Goal: Find specific page/section: Find specific page/section

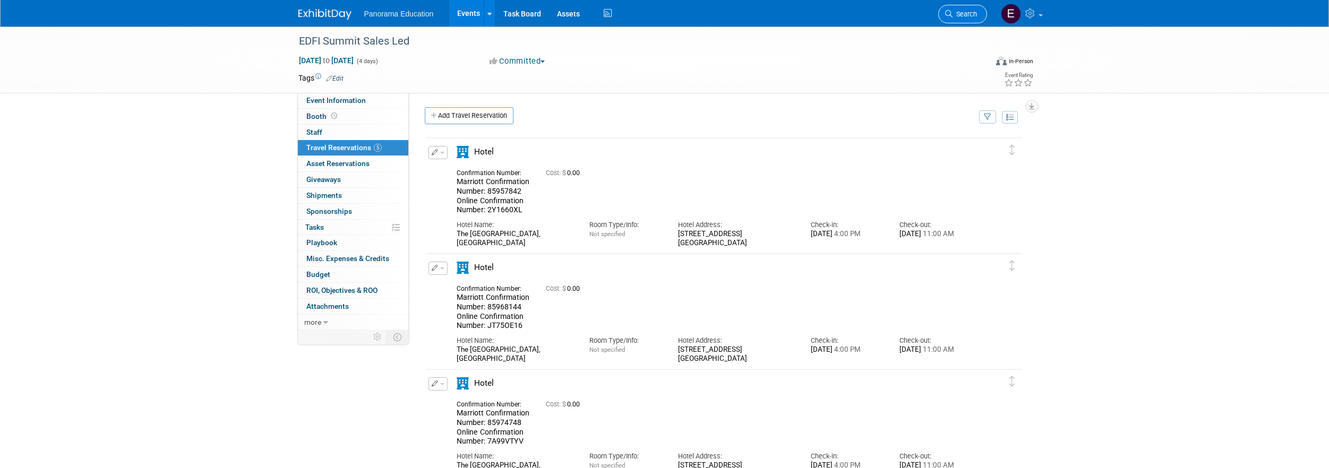
click at [955, 21] on link "Search" at bounding box center [962, 14] width 49 height 19
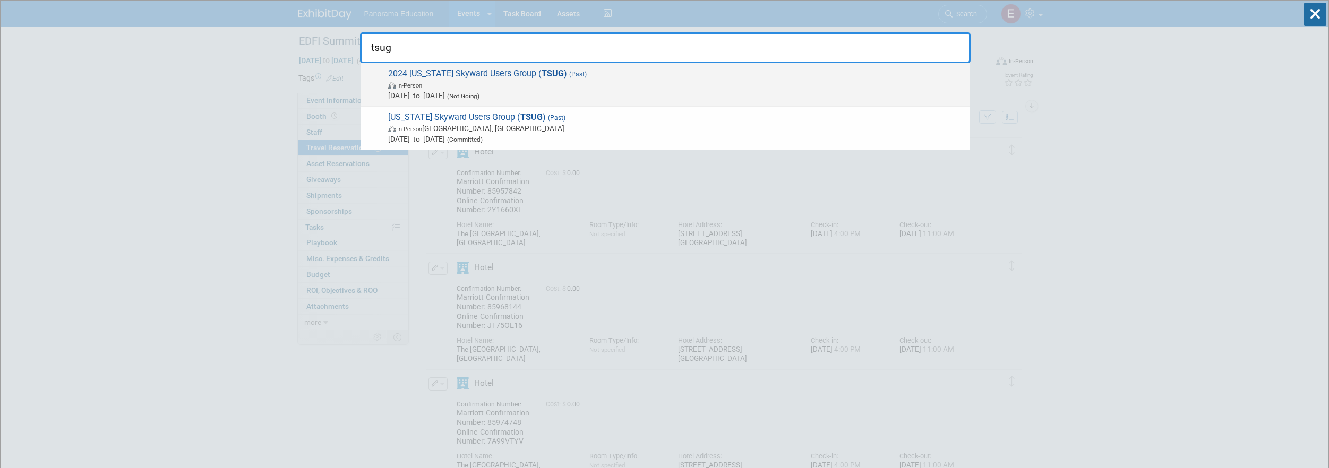
type input "tsug"
click at [568, 92] on span "[DATE] to [DATE] (Not Going)" at bounding box center [676, 95] width 576 height 11
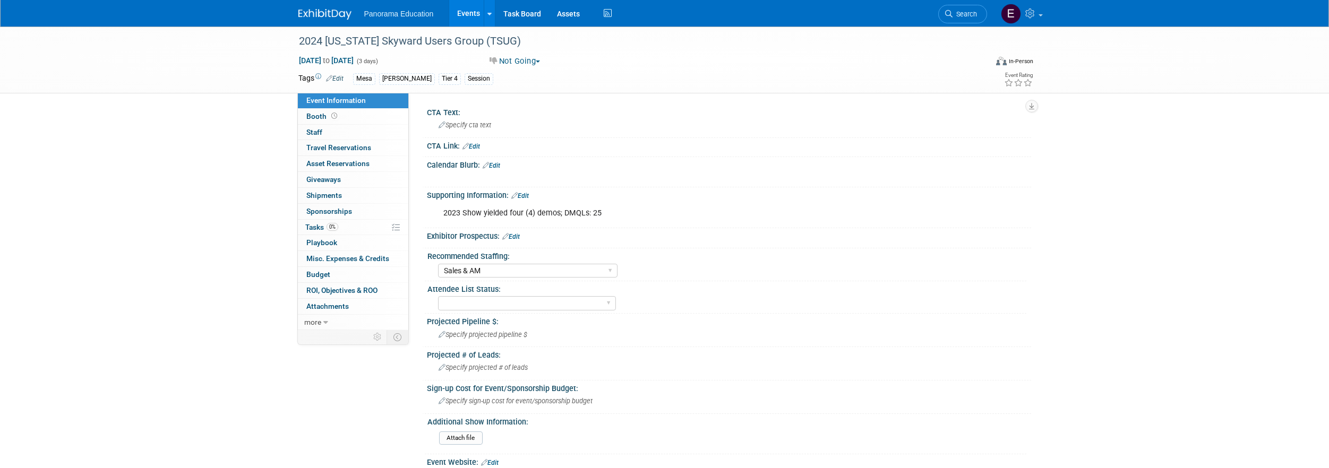
select select "Sales & AM"
click at [971, 15] on span "Search" at bounding box center [965, 14] width 24 height 8
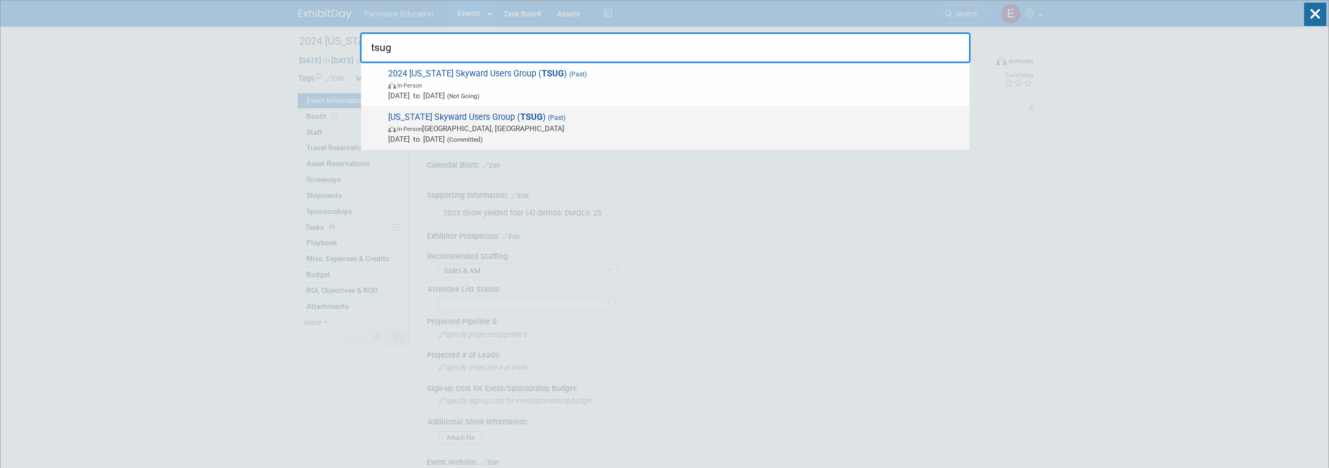
type input "tsug"
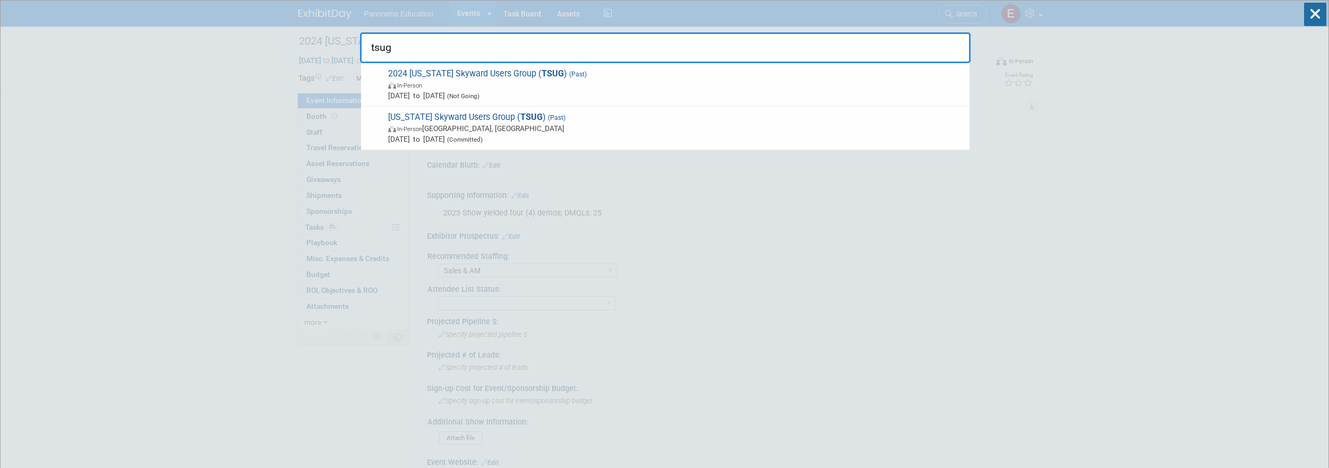
click at [562, 120] on span "Texas Skyward Users Group ( TSUG ) (Past) In-Person Round Rock, TX Oct 9, 2023 …" at bounding box center [674, 128] width 579 height 32
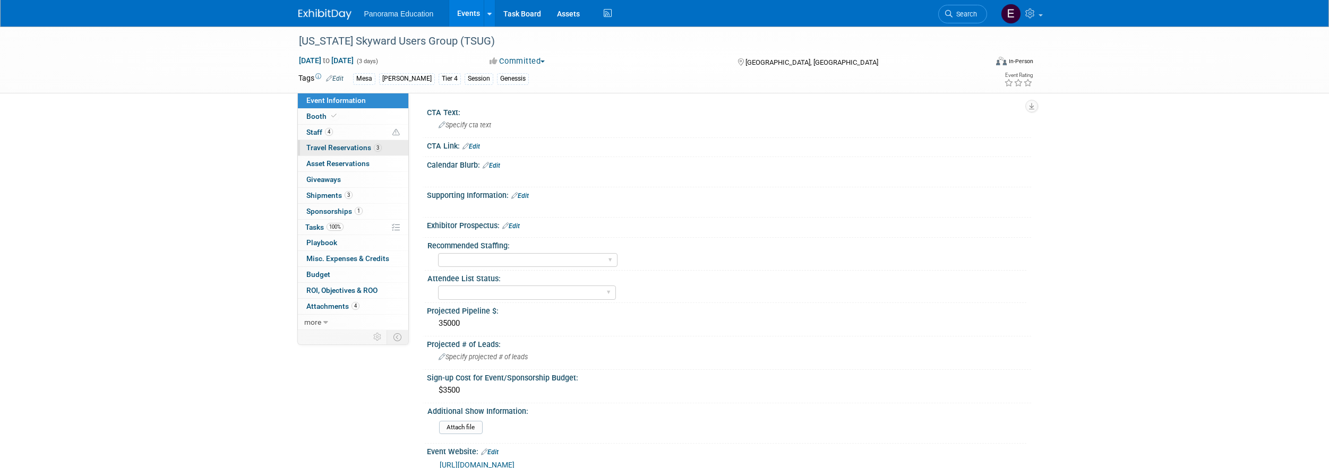
click at [378, 150] on span "3" at bounding box center [378, 148] width 8 height 8
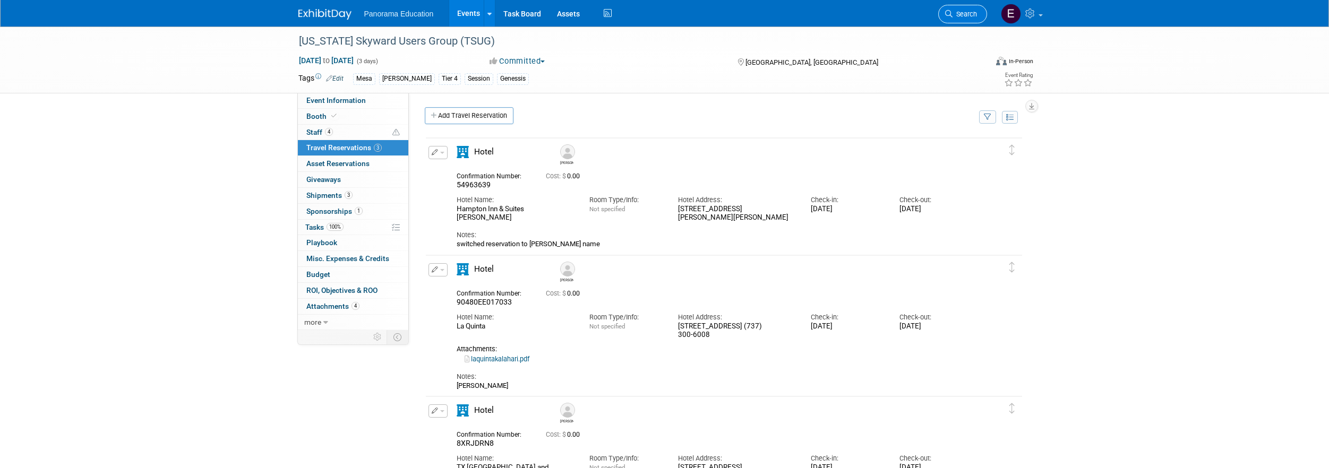
click at [952, 15] on icon at bounding box center [948, 13] width 7 height 7
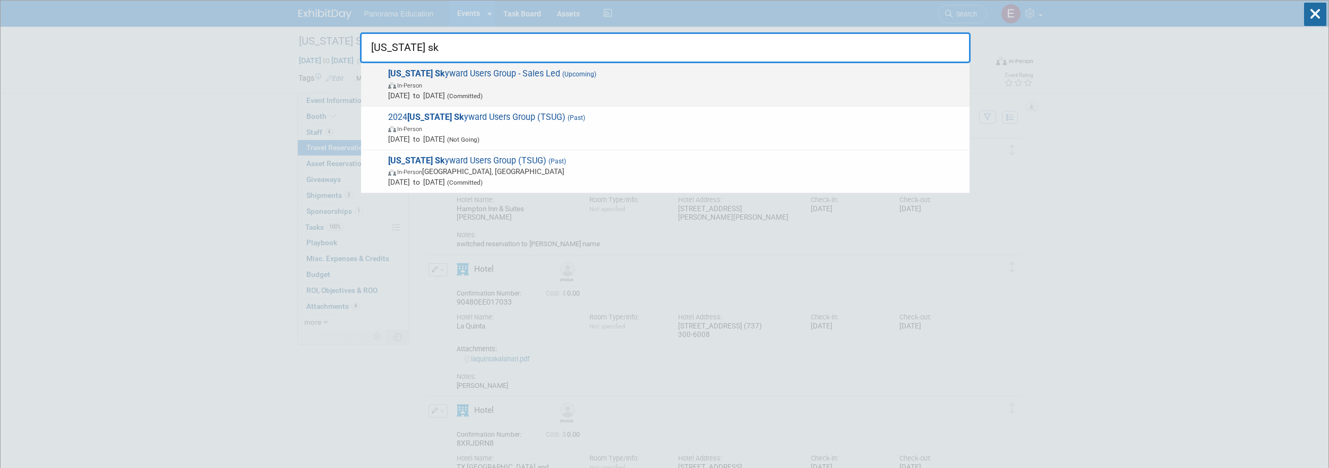
type input "texas sk"
click at [551, 91] on span "Oct 13, 2025 to Oct 15, 2025 (Committed)" at bounding box center [676, 95] width 576 height 11
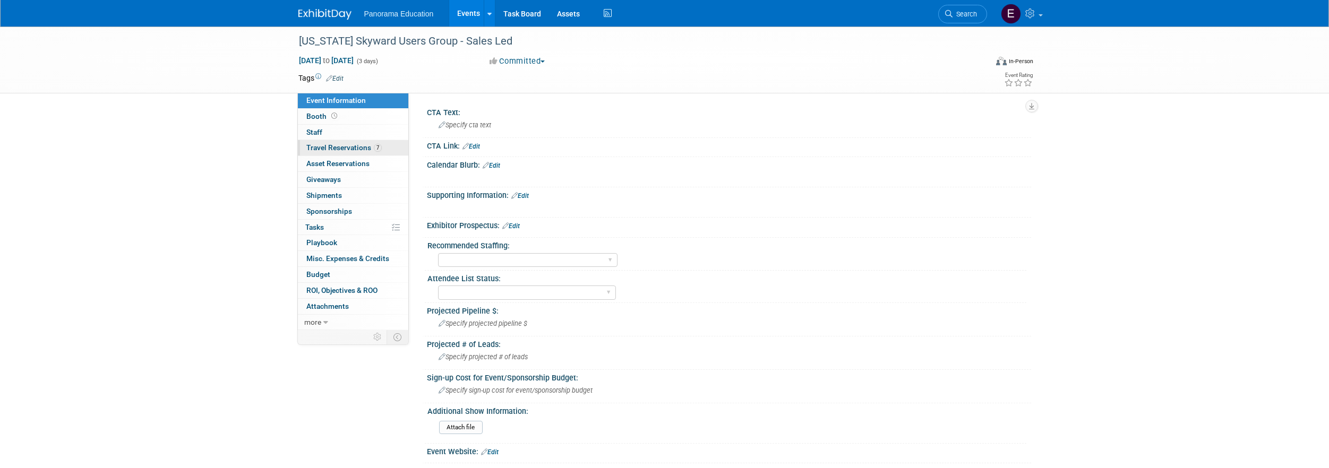
click at [368, 150] on span "Travel Reservations 7" at bounding box center [343, 147] width 75 height 8
